Goal: Task Accomplishment & Management: Manage account settings

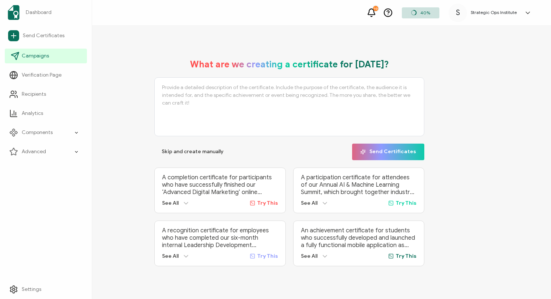
click at [36, 54] on span "Campaigns" at bounding box center [35, 55] width 27 height 7
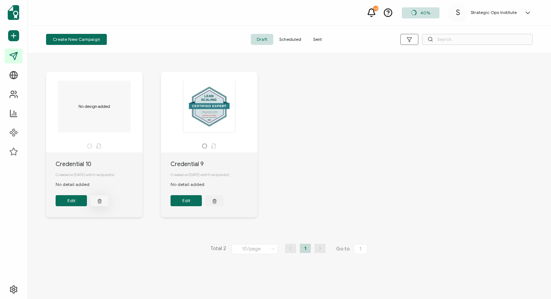
click at [101, 202] on icon "button" at bounding box center [99, 201] width 5 height 6
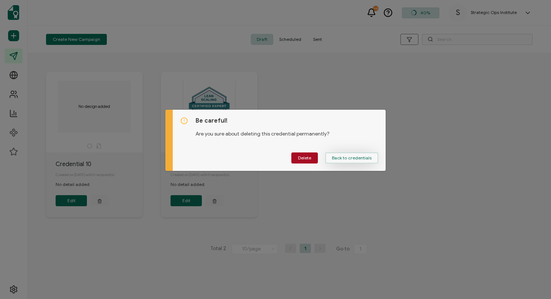
click at [340, 159] on span "Back to credentials" at bounding box center [352, 158] width 40 height 4
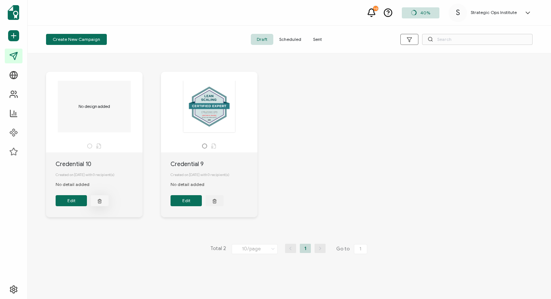
click at [100, 204] on icon "button" at bounding box center [99, 201] width 5 height 6
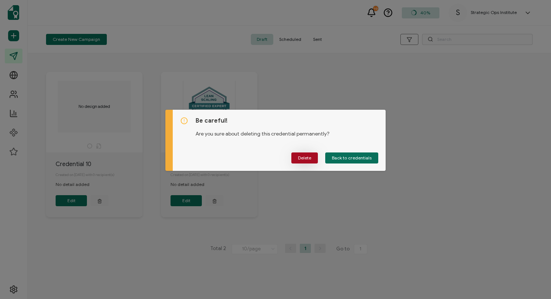
click at [298, 160] on button "Delete" at bounding box center [304, 158] width 27 height 11
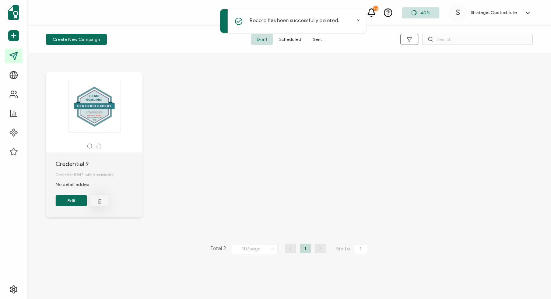
click at [101, 206] on button "button" at bounding box center [100, 200] width 18 height 11
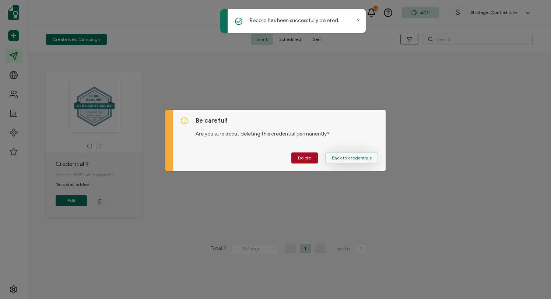
click at [358, 156] on span "Back to credentials" at bounding box center [352, 158] width 40 height 4
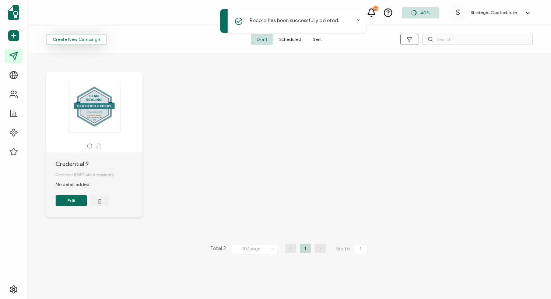
click at [84, 37] on span "Create New Campaign" at bounding box center [77, 39] width 48 height 4
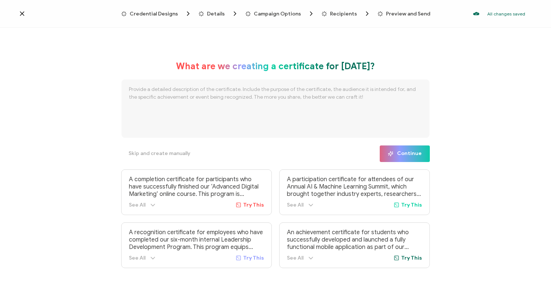
click at [20, 14] on icon at bounding box center [21, 13] width 7 height 7
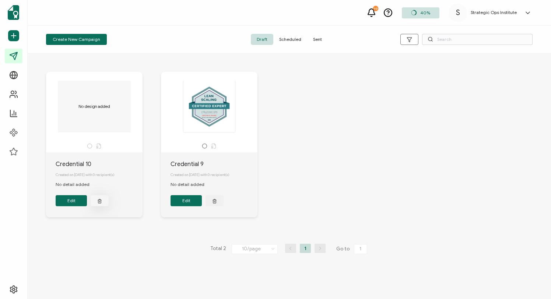
click at [98, 204] on icon "button" at bounding box center [99, 201] width 5 height 6
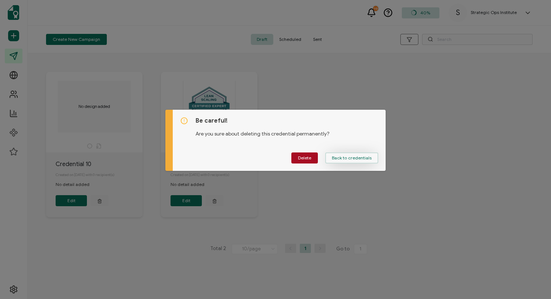
click at [338, 153] on button "Back to credentials" at bounding box center [351, 158] width 53 height 11
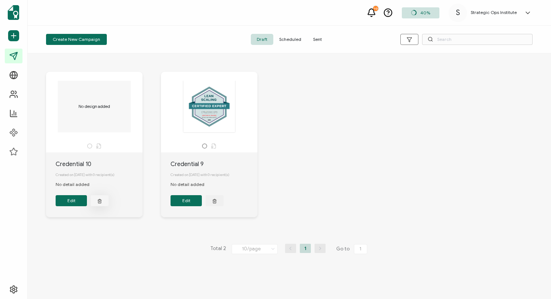
click at [97, 206] on button "button" at bounding box center [100, 200] width 18 height 11
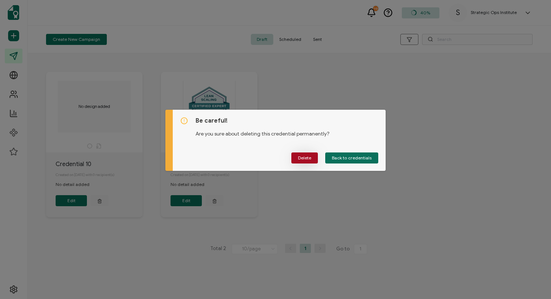
click at [301, 158] on span "Delete" at bounding box center [304, 158] width 13 height 4
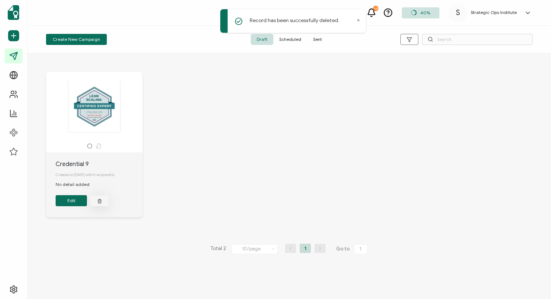
click at [99, 200] on icon "button" at bounding box center [99, 199] width 1 height 1
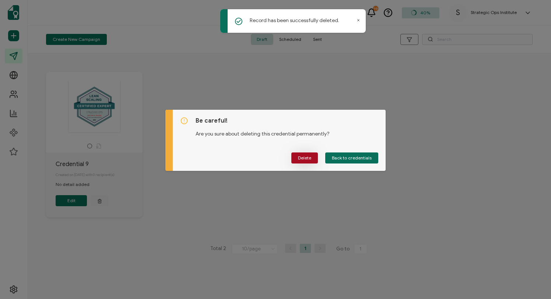
click at [303, 156] on span "Delete" at bounding box center [304, 158] width 13 height 4
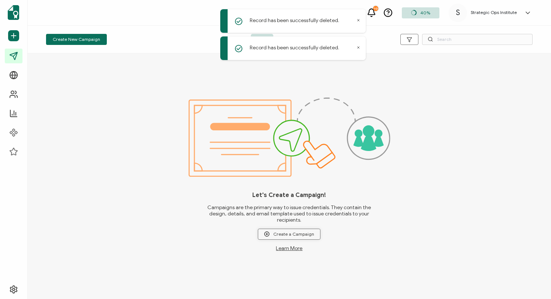
click at [282, 234] on span "Create a Campaign" at bounding box center [289, 234] width 50 height 6
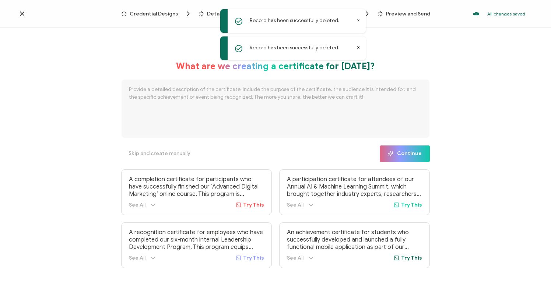
click at [359, 18] on div "Record has been successfully deleted." at bounding box center [293, 21] width 146 height 24
click at [357, 20] on icon at bounding box center [359, 20] width 4 height 4
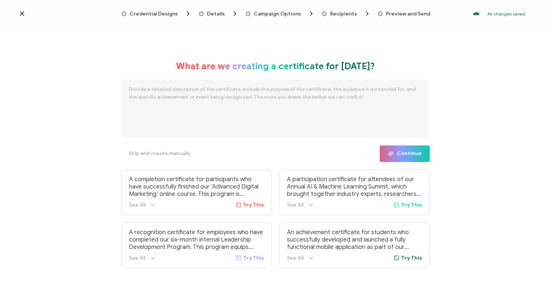
click at [168, 13] on span "Credential Designs" at bounding box center [154, 14] width 48 height 6
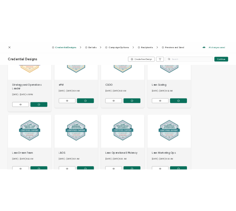
scroll to position [184, 0]
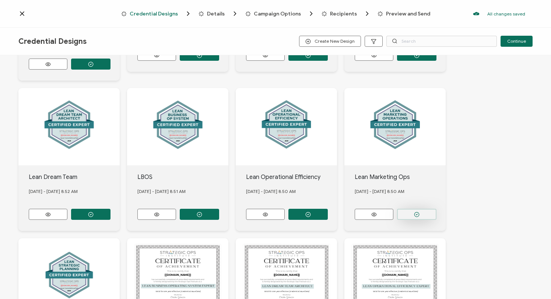
click at [404, 213] on button "button" at bounding box center [416, 214] width 39 height 11
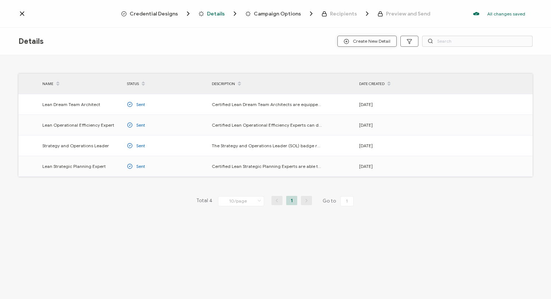
click at [376, 43] on span "Create New Detail" at bounding box center [367, 42] width 47 height 6
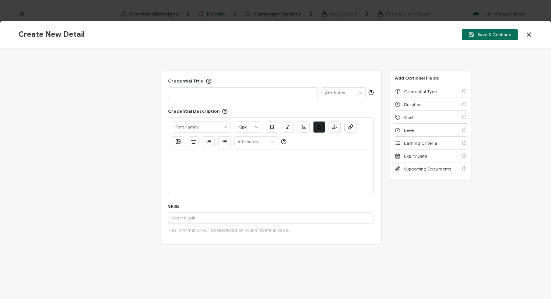
click at [216, 95] on p at bounding box center [242, 92] width 141 height 7
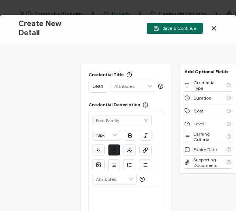
click at [95, 88] on p "Lean" at bounding box center [97, 86] width 11 height 7
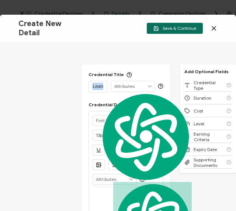
click at [95, 88] on p "Lean" at bounding box center [97, 86] width 11 height 7
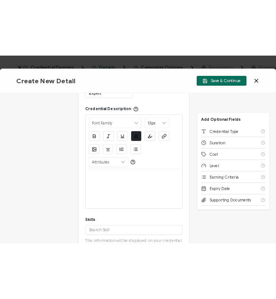
scroll to position [60, 0]
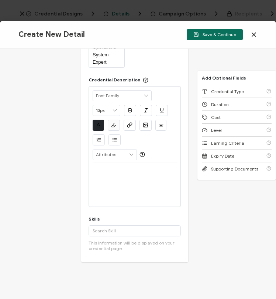
click at [253, 35] on icon at bounding box center [254, 35] width 4 height 4
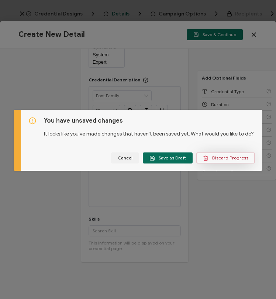
click at [224, 160] on span "Discard Progress" at bounding box center [225, 158] width 45 height 6
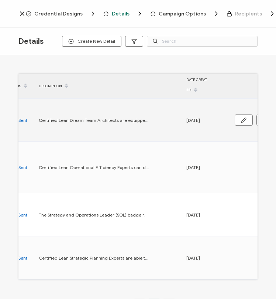
scroll to position [0, 119]
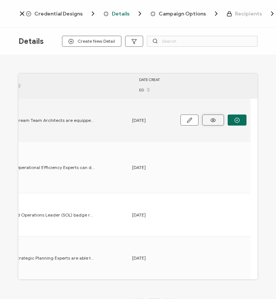
click at [212, 120] on circle at bounding box center [212, 119] width 1 height 1
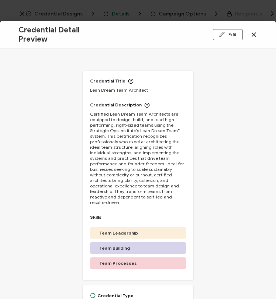
click at [106, 139] on span "Certified Lean Dream Team Architects are equipped to design, build, and lead hi…" at bounding box center [137, 158] width 95 height 94
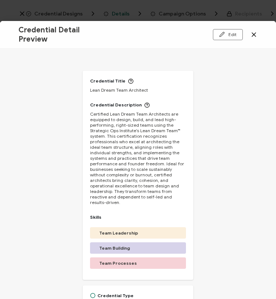
drag, startPoint x: 89, startPoint y: 114, endPoint x: 141, endPoint y: 162, distance: 71.2
click at [141, 161] on div "Credential Title Lean Dream Team Architect Credential Description Certified Lea…" at bounding box center [138, 175] width 110 height 209
drag, startPoint x: 151, startPoint y: 199, endPoint x: 89, endPoint y: 138, distance: 87.3
click at [89, 138] on div "Credential Title Lean Dream Team Architect Credential Description Certified Lea…" at bounding box center [138, 175] width 110 height 209
click at [147, 200] on div "Credential Title Lean Dream Team Architect Credential Description Certified Lea…" at bounding box center [138, 175] width 110 height 209
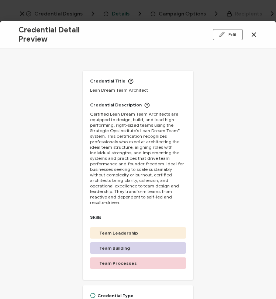
drag, startPoint x: 149, startPoint y: 197, endPoint x: 98, endPoint y: 141, distance: 75.4
click at [98, 141] on span "Certified Lean Dream Team Architects are equipped to design, build, and lead hi…" at bounding box center [137, 158] width 95 height 94
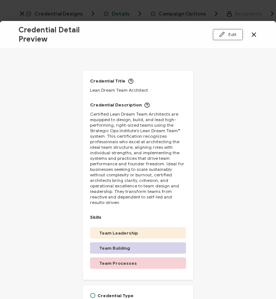
click at [218, 35] on button "Edit" at bounding box center [228, 34] width 30 height 11
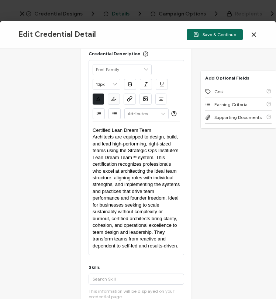
scroll to position [105, 0]
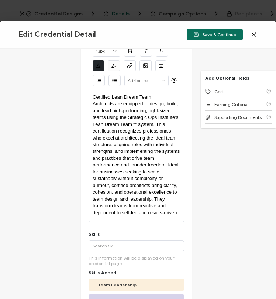
click at [115, 166] on span "Certified Lean Dream Team Architects are equipped to design, build, and lead hi…" at bounding box center [136, 154] width 88 height 121
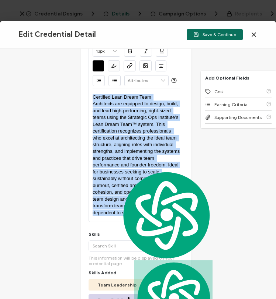
click at [115, 166] on span "Certified Lean Dream Team Architects are equipped to design, build, and lead hi…" at bounding box center [136, 154] width 88 height 121
copy span "Certified Lean Dream Team Architects are equipped to design, build, and lead hi…"
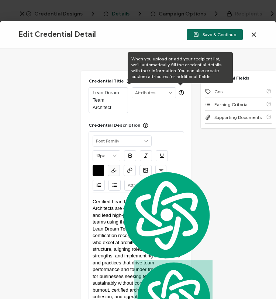
click at [145, 91] on input "text" at bounding box center [153, 93] width 43 height 10
